Goal: Task Accomplishment & Management: Use online tool/utility

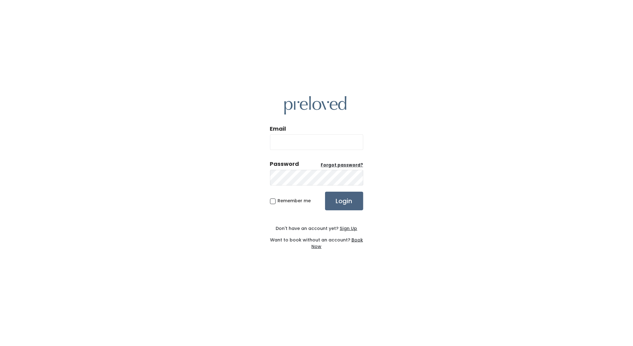
type input "edwardsville.owner@preloved.love"
click at [346, 202] on input "Login" at bounding box center [344, 200] width 38 height 19
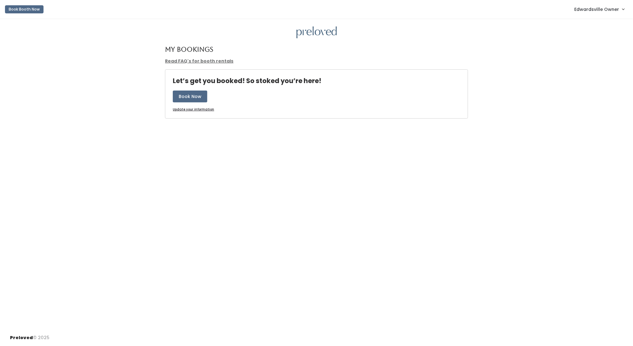
click at [590, 8] on span "Edwardsville Owner" at bounding box center [596, 9] width 45 height 7
click at [595, 25] on link "Admin Home" at bounding box center [603, 24] width 56 height 11
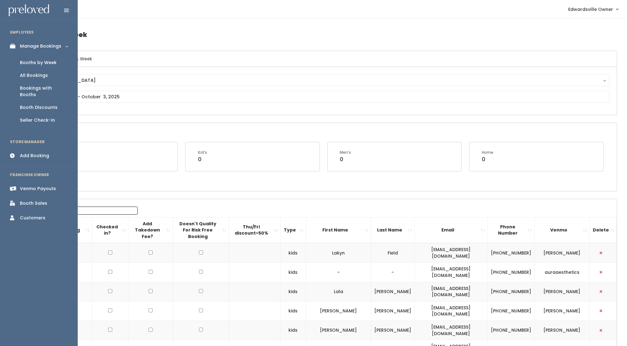
click at [34, 200] on div "Booth Sales" at bounding box center [33, 203] width 27 height 7
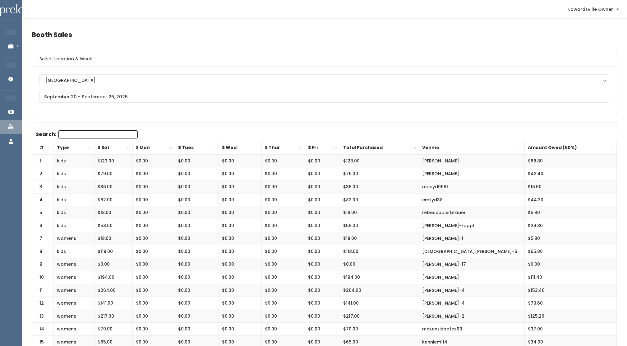
click at [500, 51] on h6 "Select Location & Week" at bounding box center [324, 59] width 585 height 16
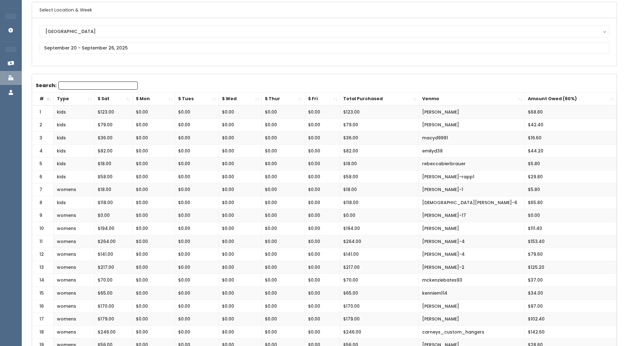
scroll to position [50, 0]
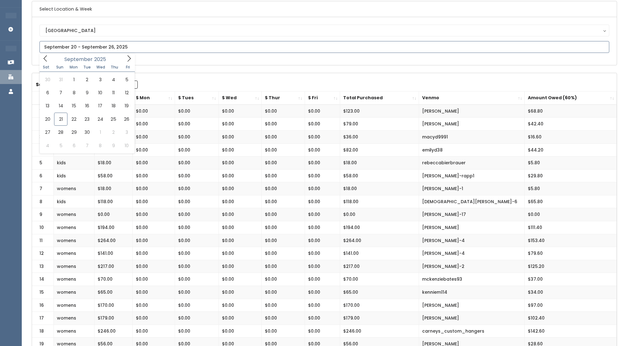
click at [500, 50] on input "text" at bounding box center [324, 47] width 570 height 12
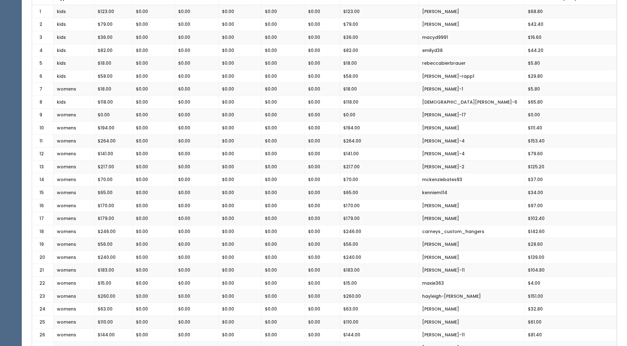
scroll to position [132, 0]
